Goal: Transaction & Acquisition: Obtain resource

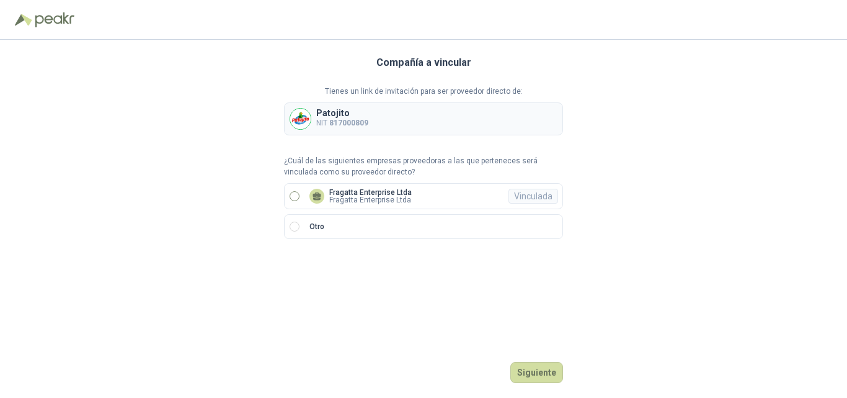
click at [334, 194] on p "Fragatta Enterprise Ltda" at bounding box center [370, 192] width 82 height 7
click at [538, 370] on button "Ingresar" at bounding box center [538, 372] width 49 height 21
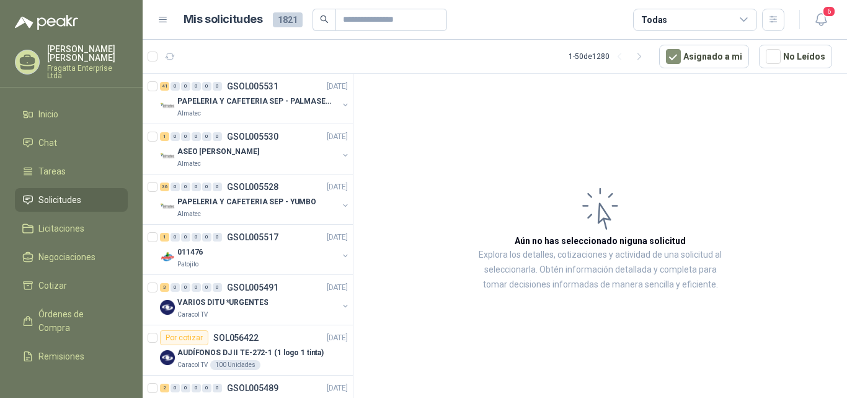
click at [743, 17] on icon at bounding box center [744, 19] width 11 height 11
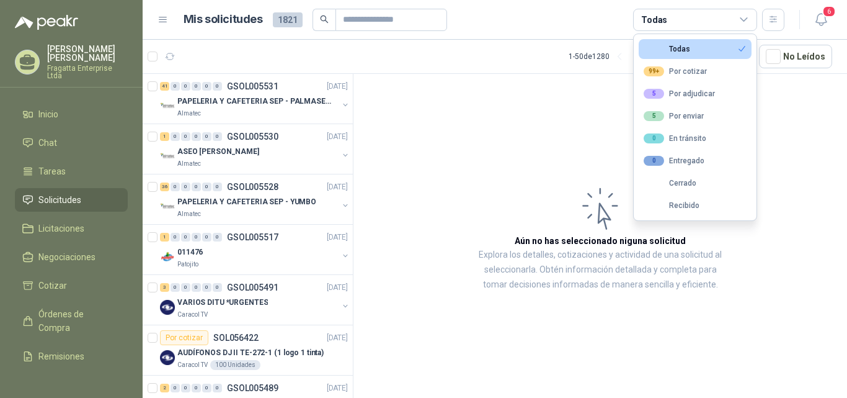
click at [743, 17] on icon at bounding box center [744, 19] width 11 height 11
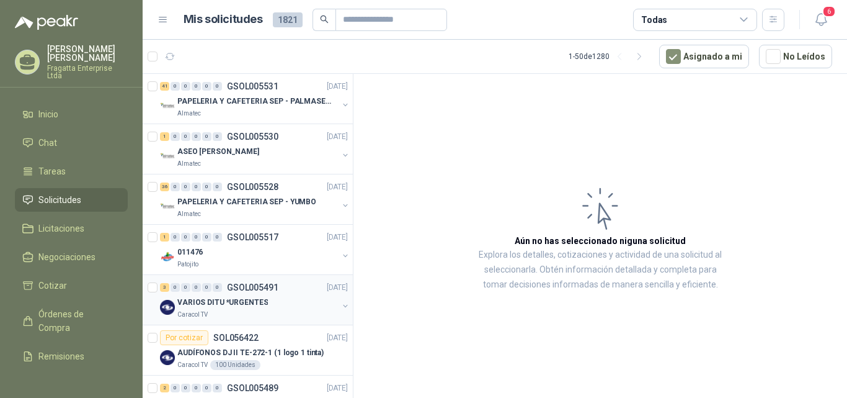
click at [232, 306] on p "VARIOS DITU *URGENTES" at bounding box center [222, 302] width 91 height 12
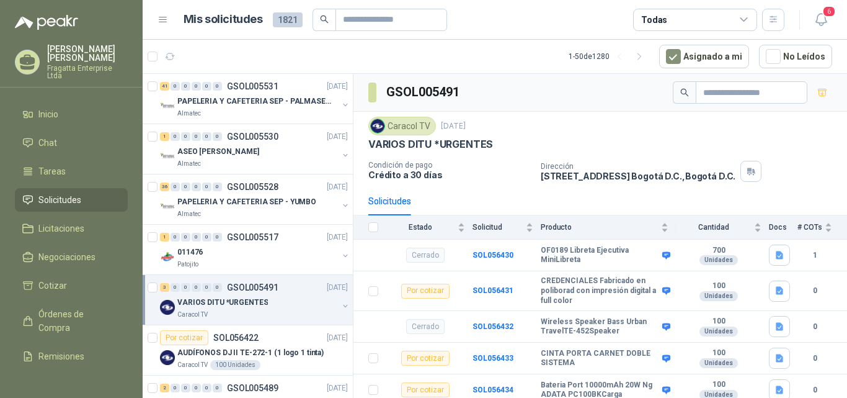
scroll to position [4, 0]
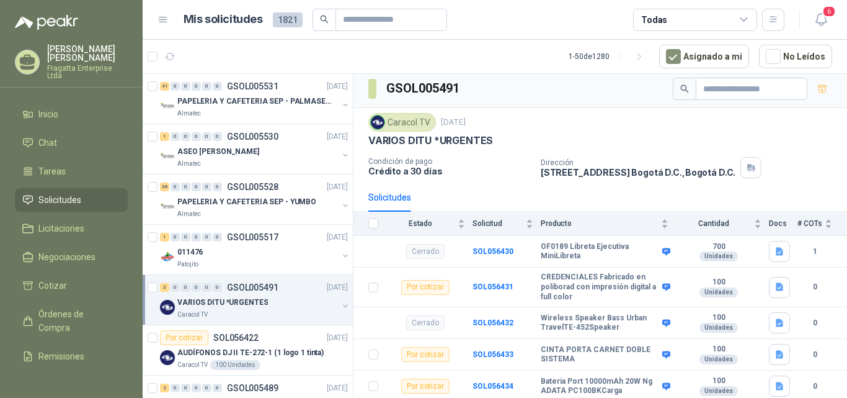
click at [742, 17] on icon at bounding box center [744, 19] width 11 height 11
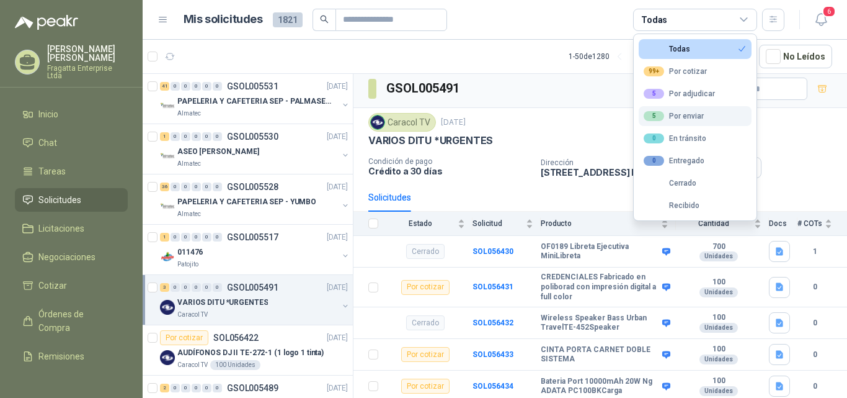
click at [690, 112] on div "5 Por enviar" at bounding box center [674, 116] width 60 height 10
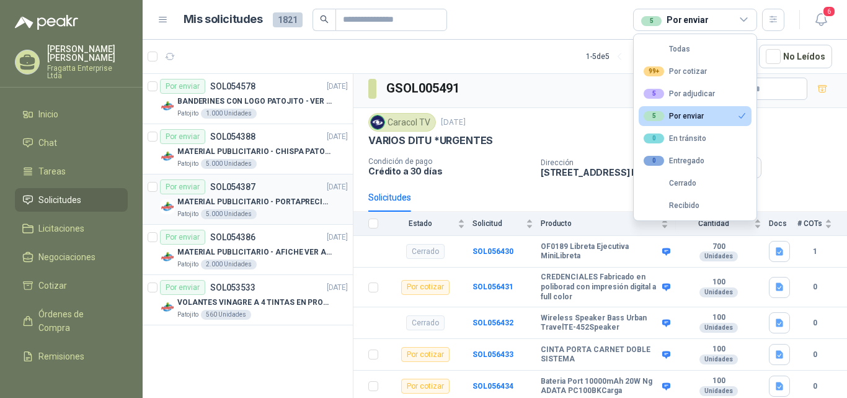
click at [279, 202] on p "MATERIAL PUBLICITARIO - PORTAPRECIOS VER ADJUNTO" at bounding box center [254, 202] width 154 height 12
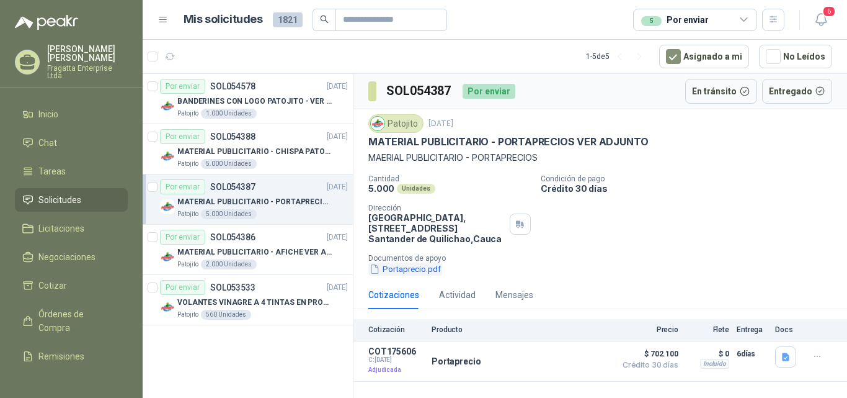
click at [421, 269] on button "Portaprecio.pdf" at bounding box center [405, 268] width 74 height 13
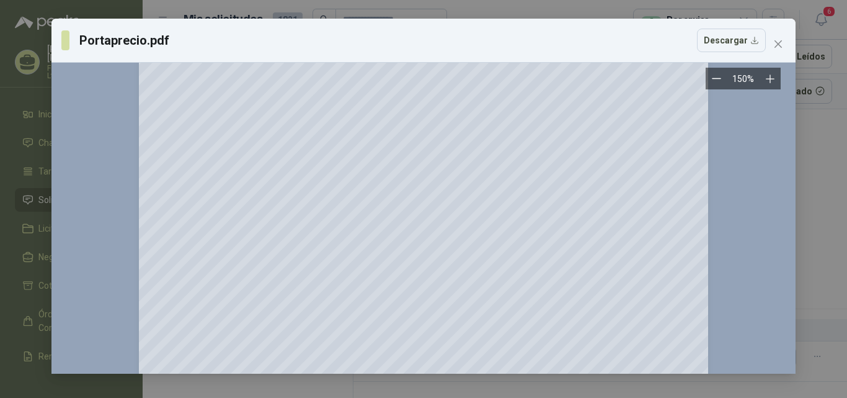
scroll to position [144, 0]
click at [777, 40] on icon "close" at bounding box center [778, 44] width 10 height 10
